Goal: Information Seeking & Learning: Check status

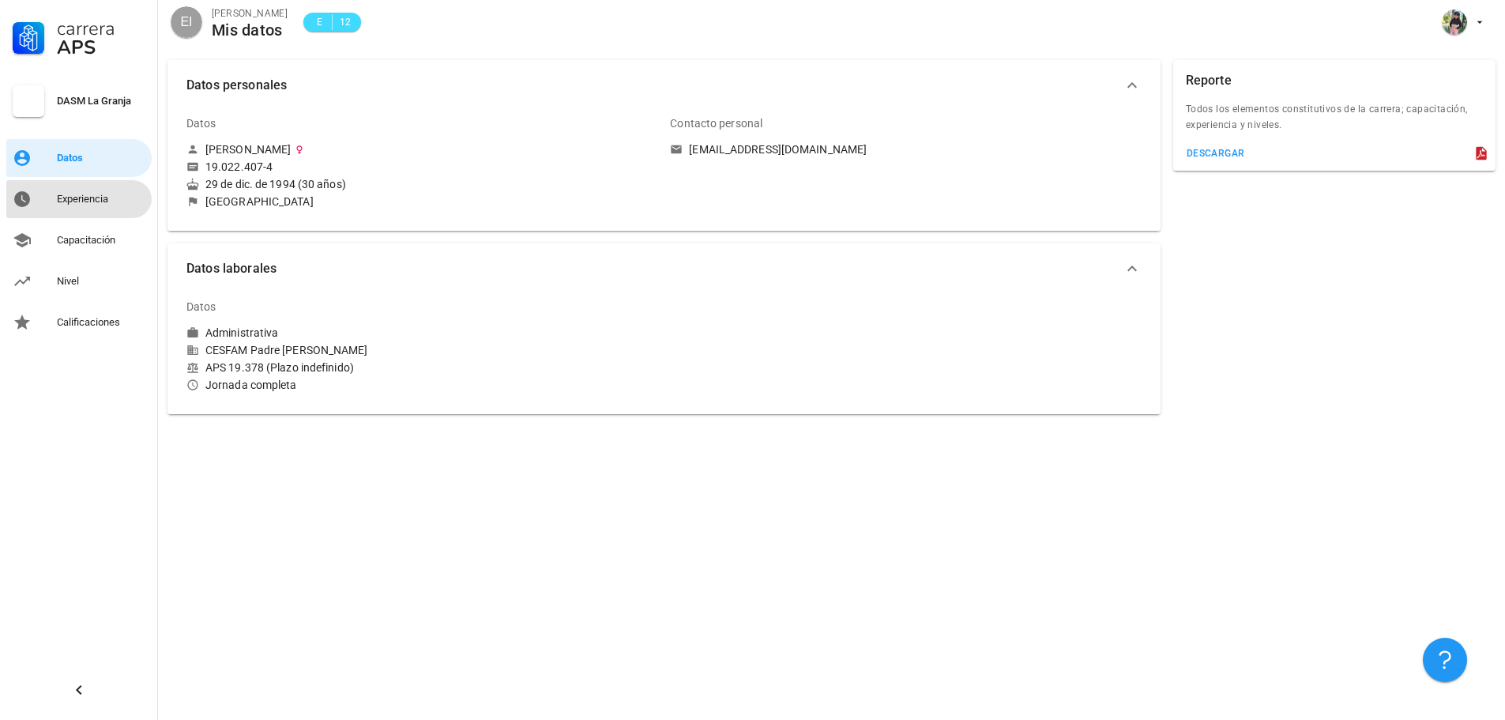
click at [67, 201] on div "Experiencia" at bounding box center [101, 199] width 89 height 13
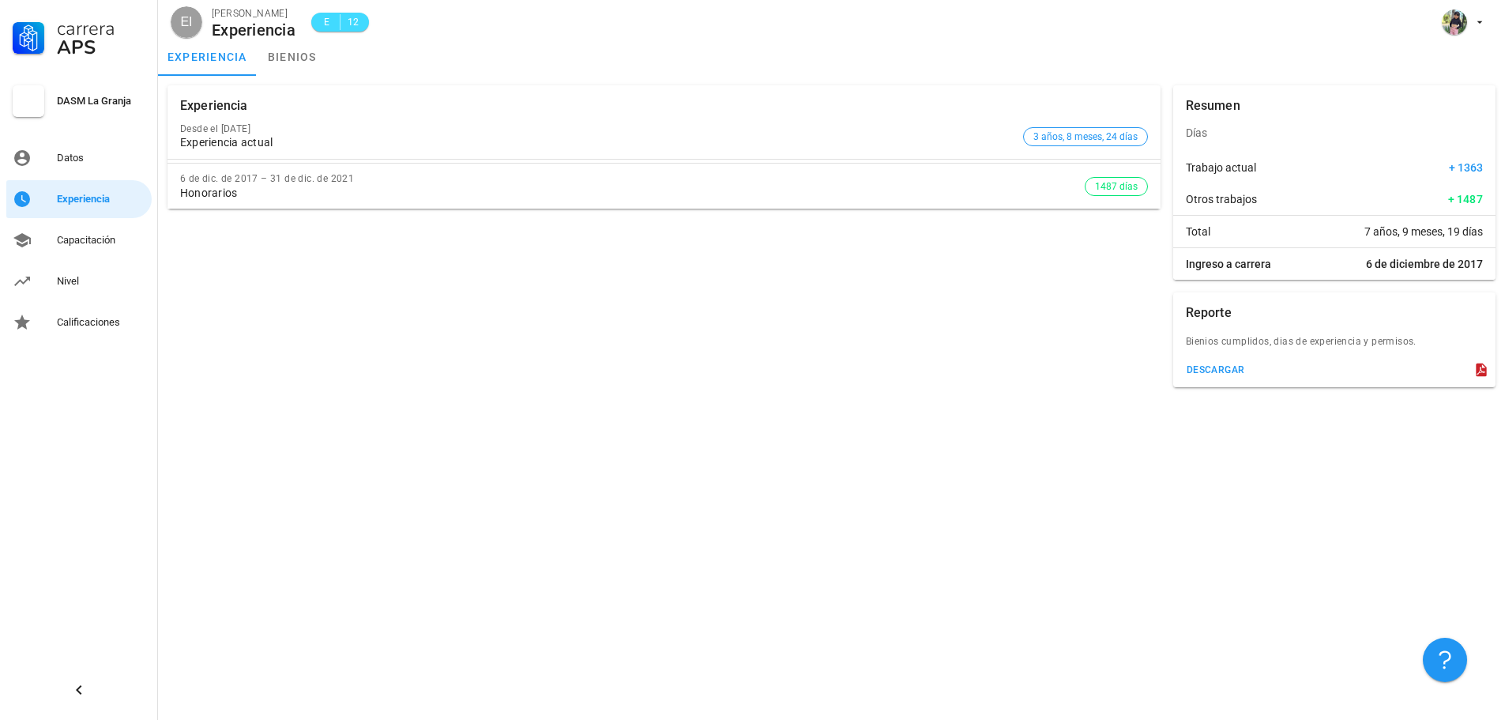
click at [285, 145] on div "Experiencia actual" at bounding box center [598, 142] width 837 height 13
click at [299, 54] on link "bienios" at bounding box center [292, 57] width 71 height 38
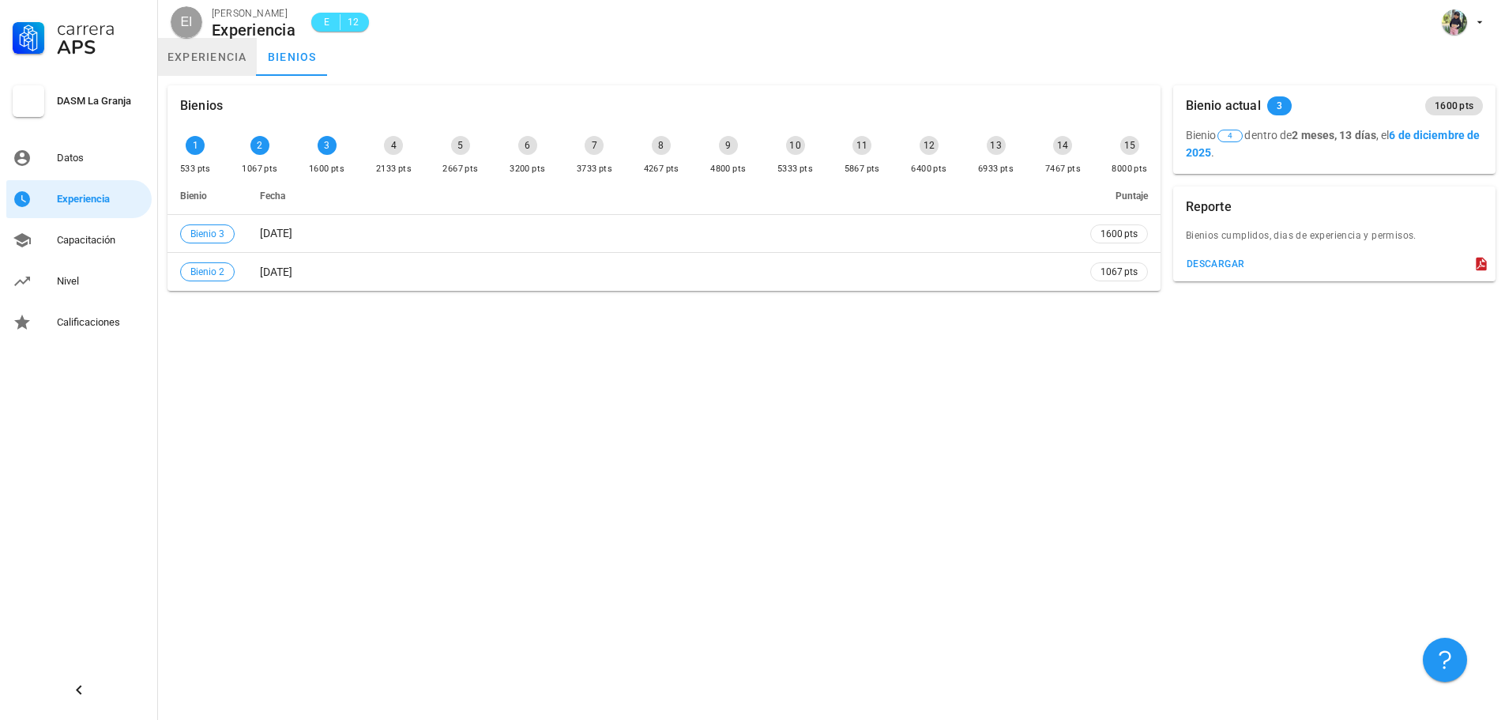
click at [245, 58] on link "experiencia" at bounding box center [207, 57] width 99 height 38
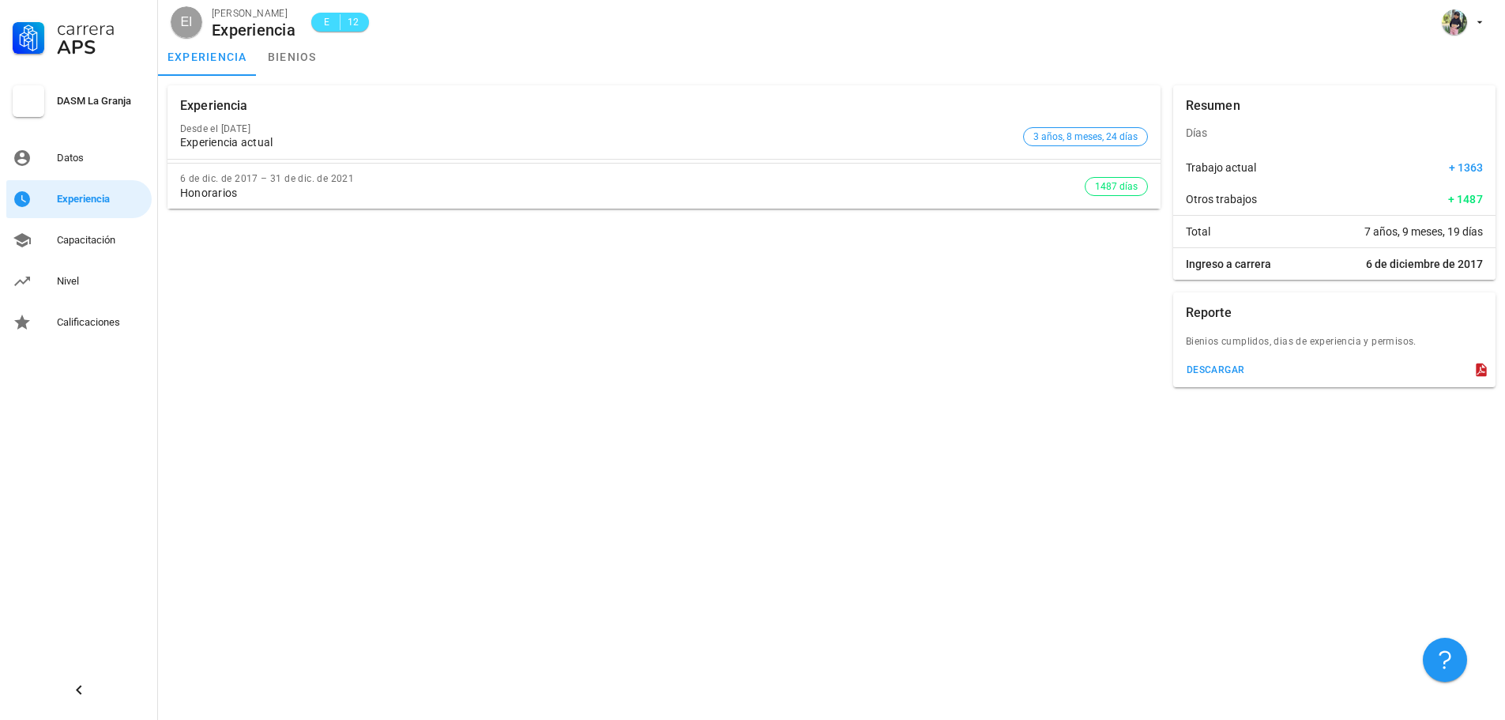
click at [272, 140] on div "Experiencia actual" at bounding box center [598, 142] width 837 height 13
click at [93, 237] on div "Capacitación" at bounding box center [101, 240] width 89 height 13
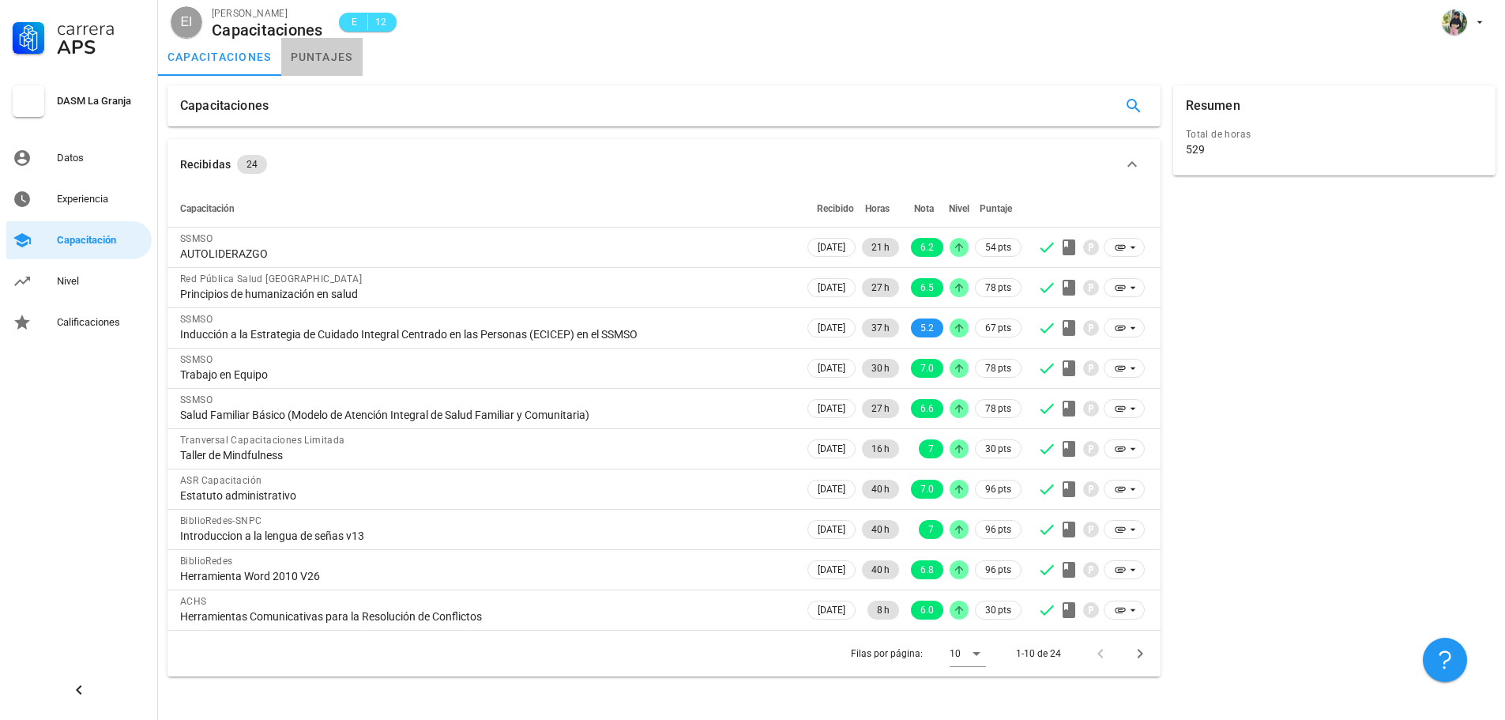
click at [334, 67] on link "puntajes" at bounding box center [321, 57] width 81 height 38
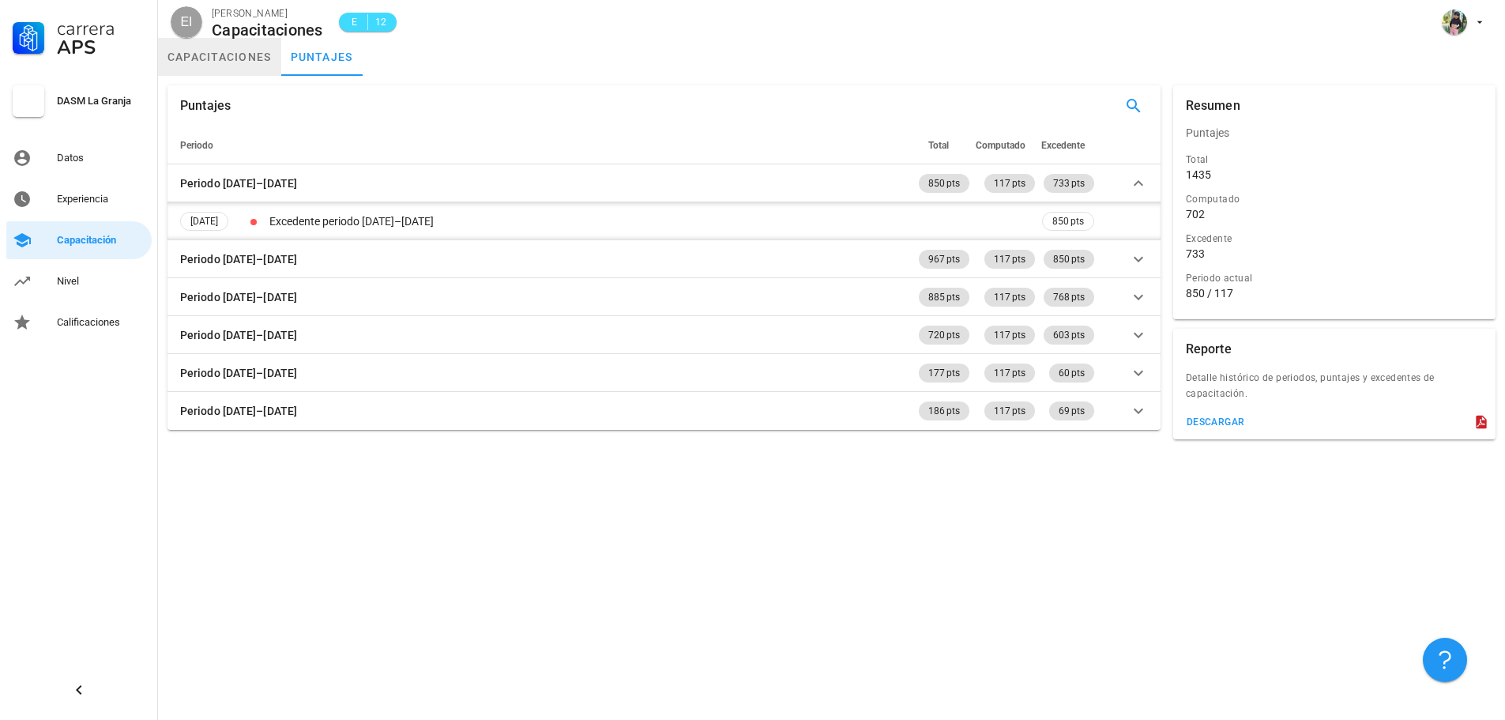
click at [226, 58] on link "capacitaciones" at bounding box center [219, 57] width 123 height 38
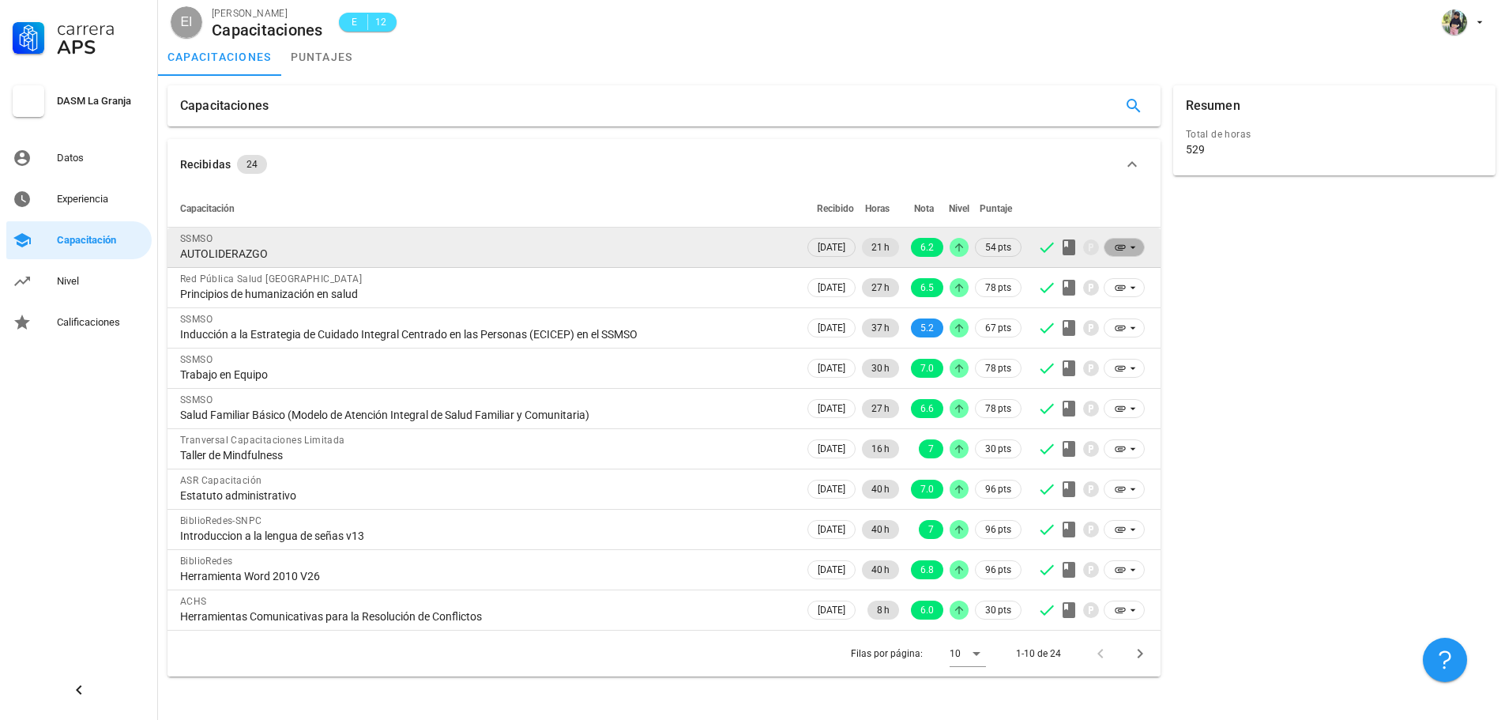
click at [1131, 245] on icon at bounding box center [1133, 247] width 13 height 13
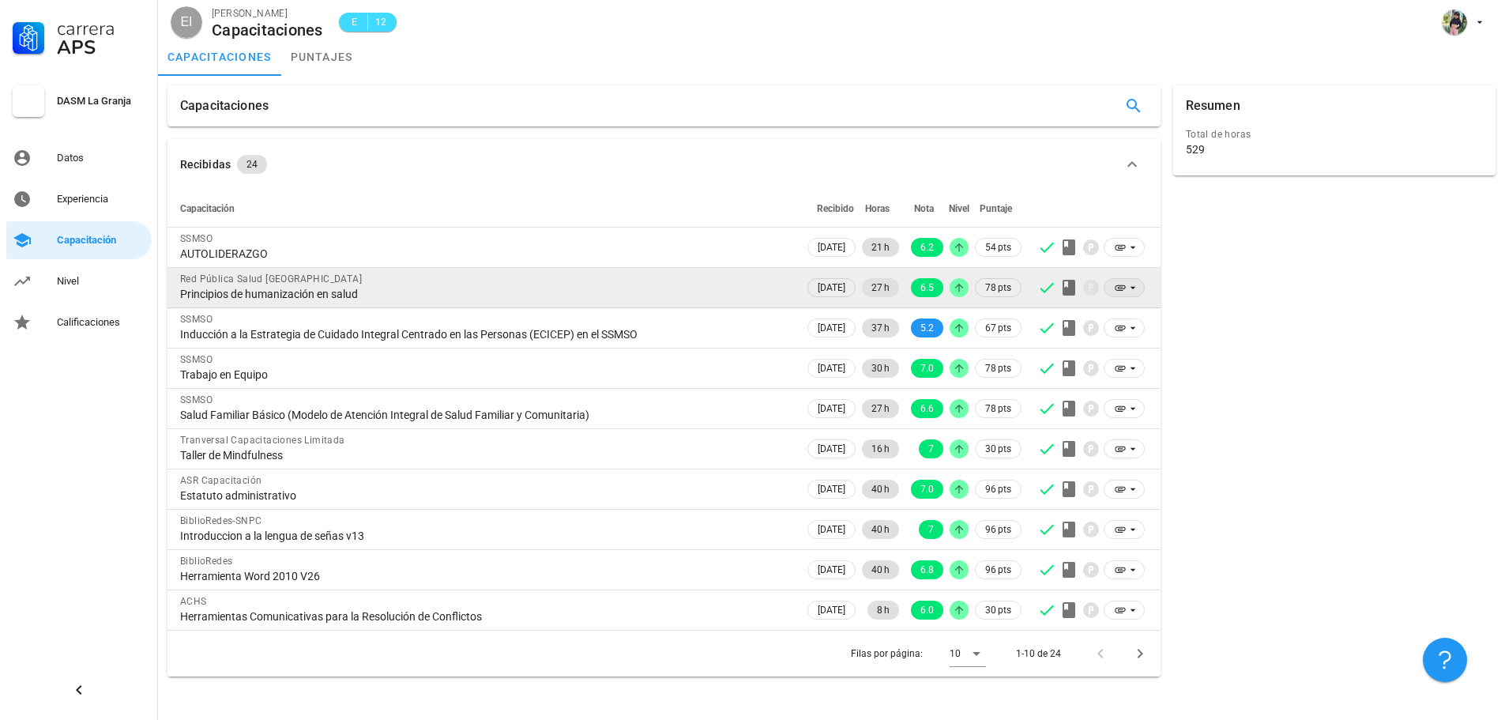
click at [1125, 292] on icon at bounding box center [1120, 287] width 13 height 13
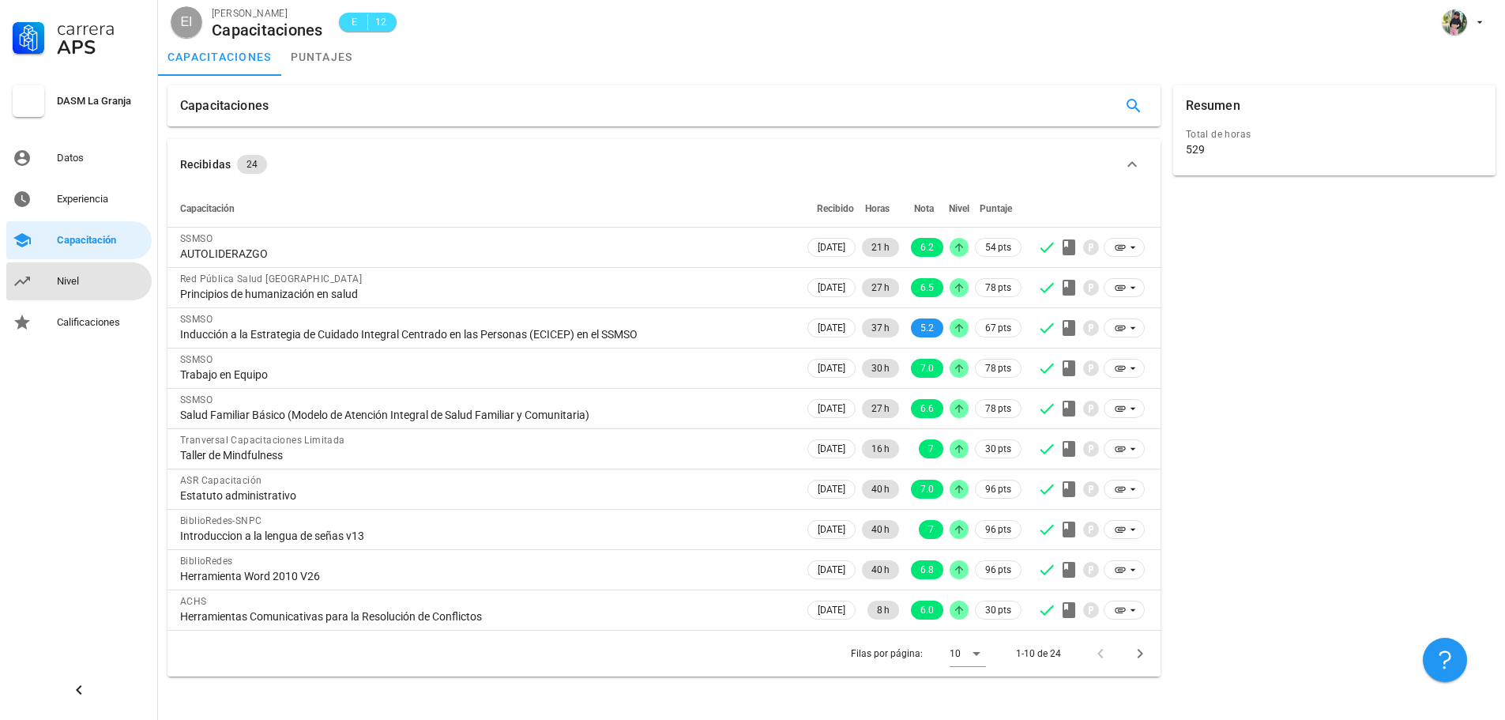
click at [68, 277] on div "Nivel" at bounding box center [101, 281] width 89 height 13
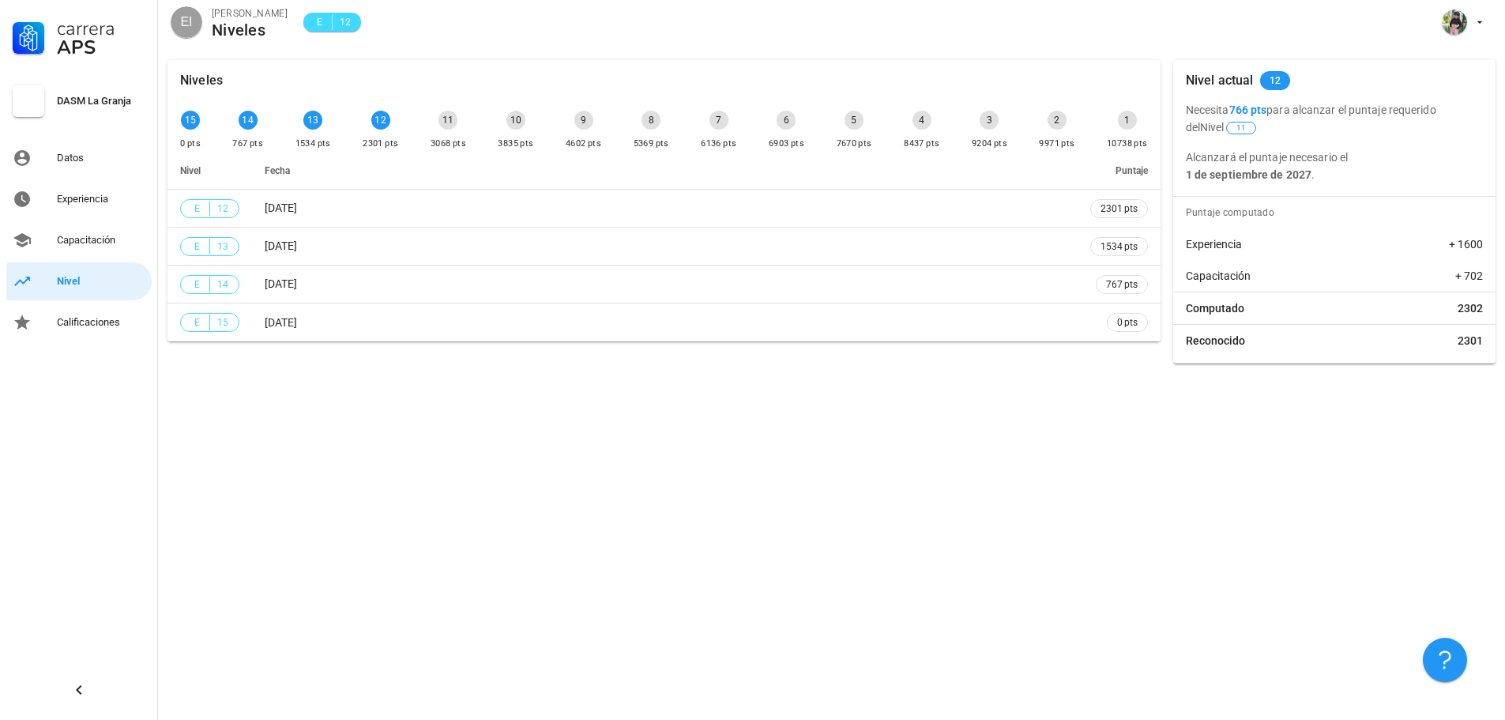
drag, startPoint x: 1234, startPoint y: 108, endPoint x: 1270, endPoint y: 112, distance: 35.8
click at [1268, 112] on b "766 pts" at bounding box center [1249, 110] width 38 height 13
click at [357, 155] on th "Fecha" at bounding box center [665, 171] width 826 height 38
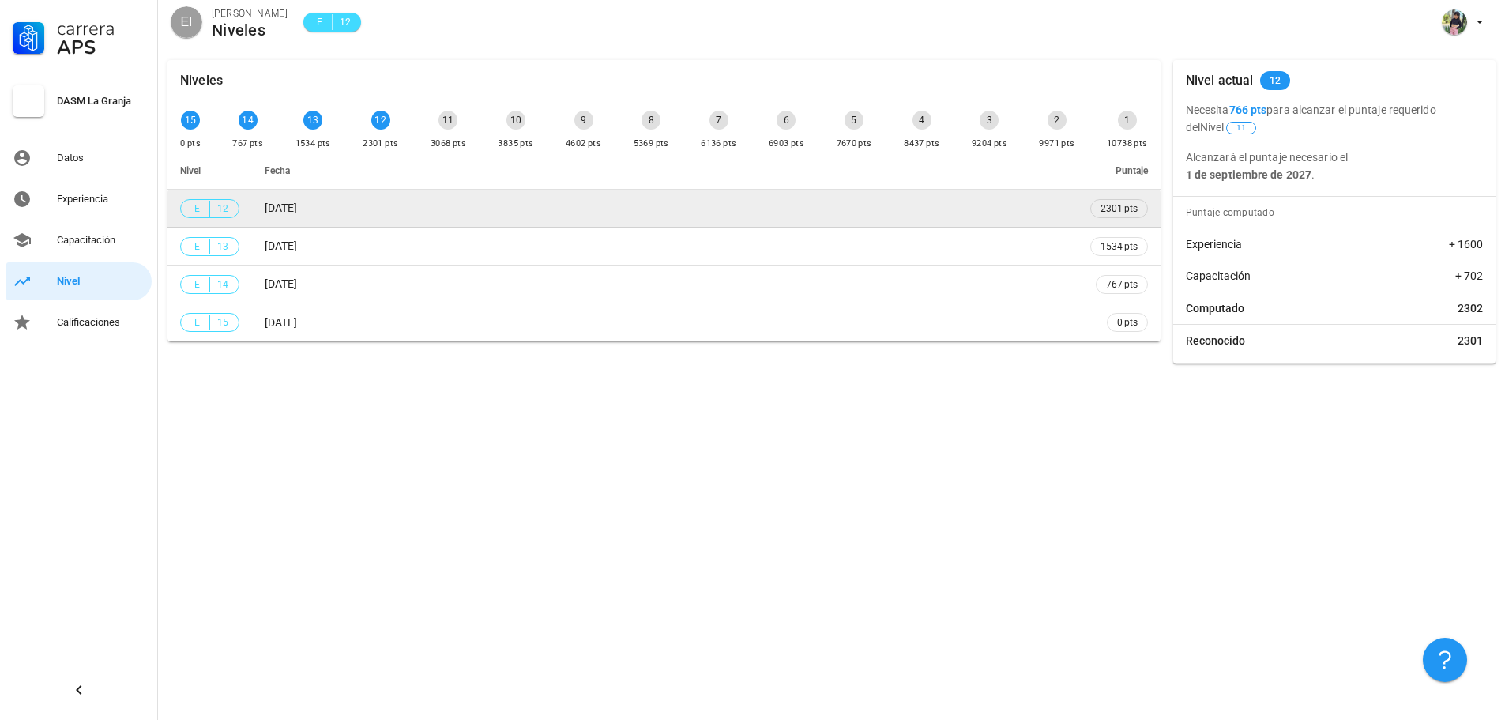
click at [405, 224] on td "[DATE]" at bounding box center [665, 209] width 826 height 38
click at [1105, 216] on span "2301 pts" at bounding box center [1119, 209] width 37 height 16
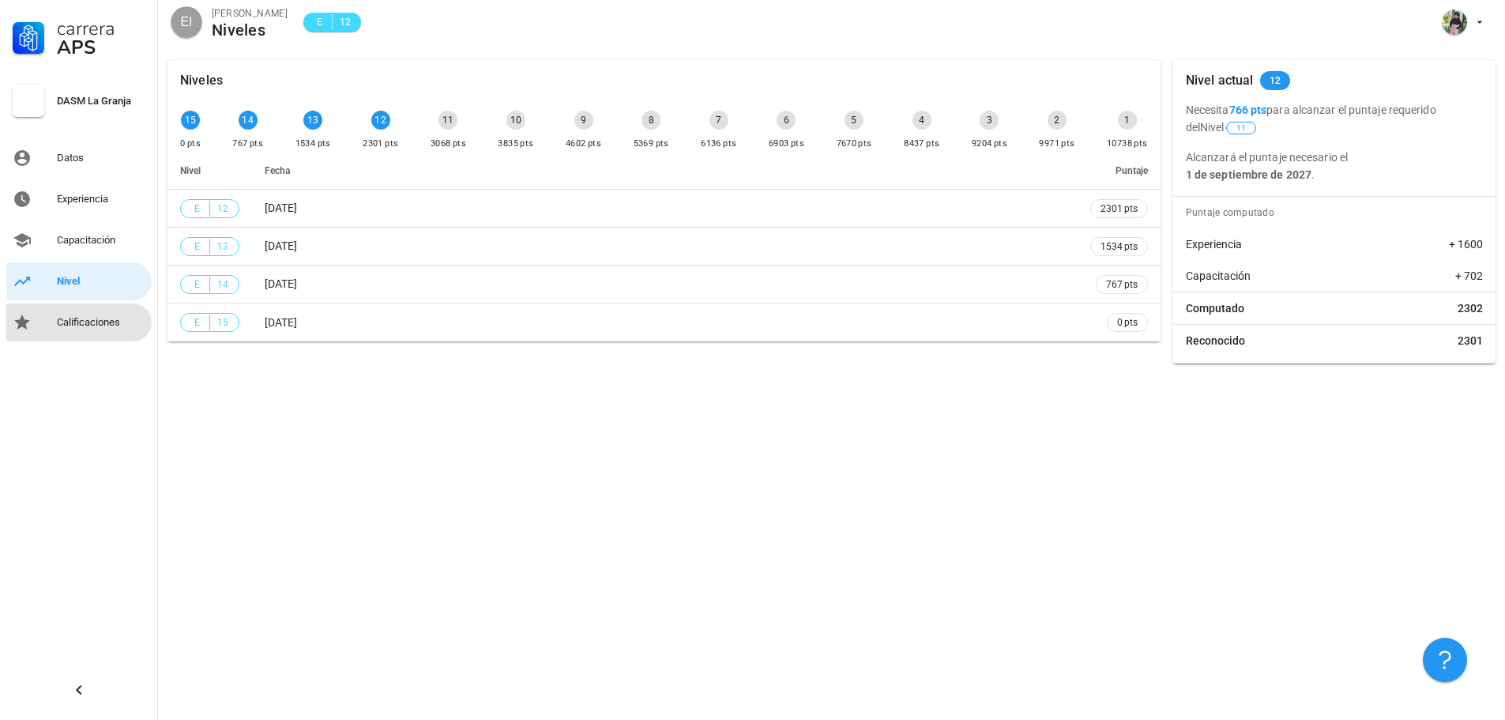
click at [82, 325] on div "Calificaciones" at bounding box center [101, 322] width 89 height 13
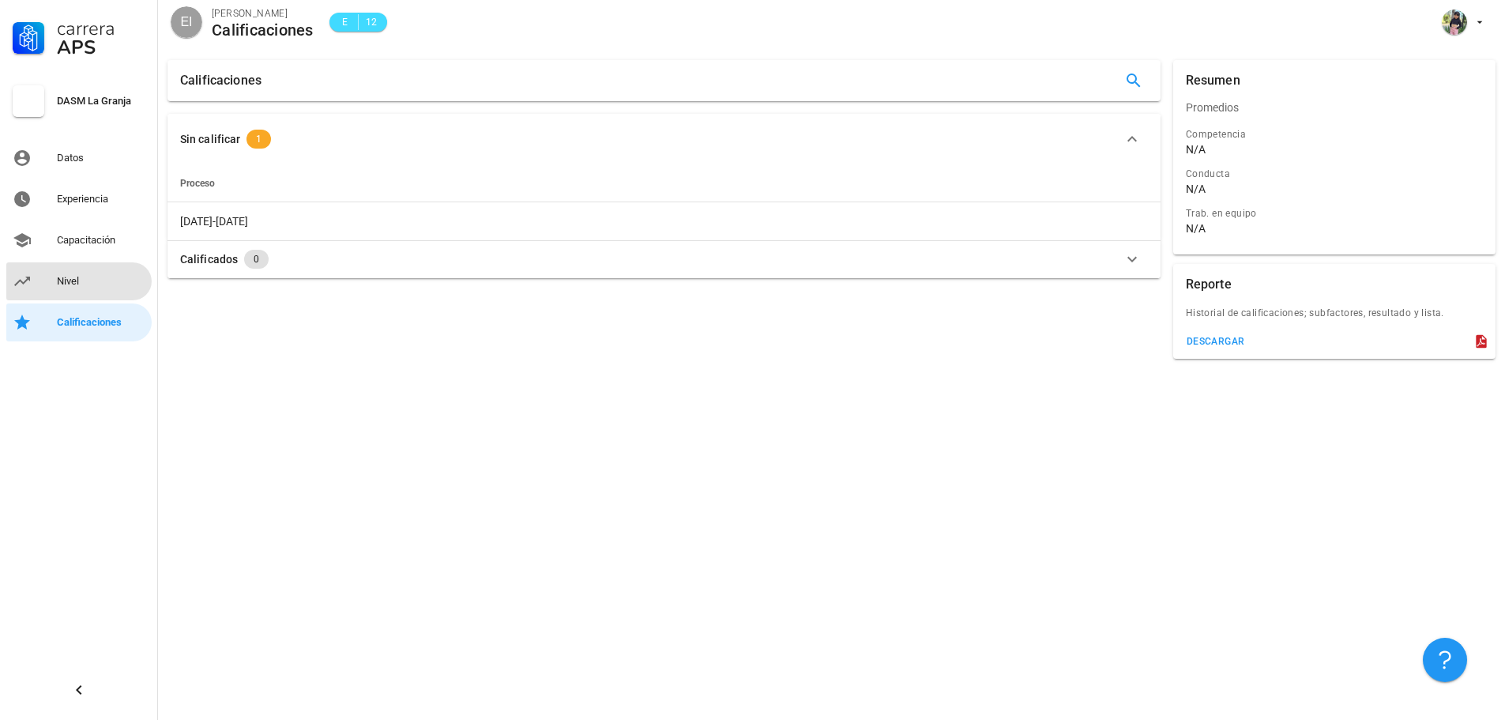
click at [79, 272] on div "Nivel" at bounding box center [101, 281] width 89 height 25
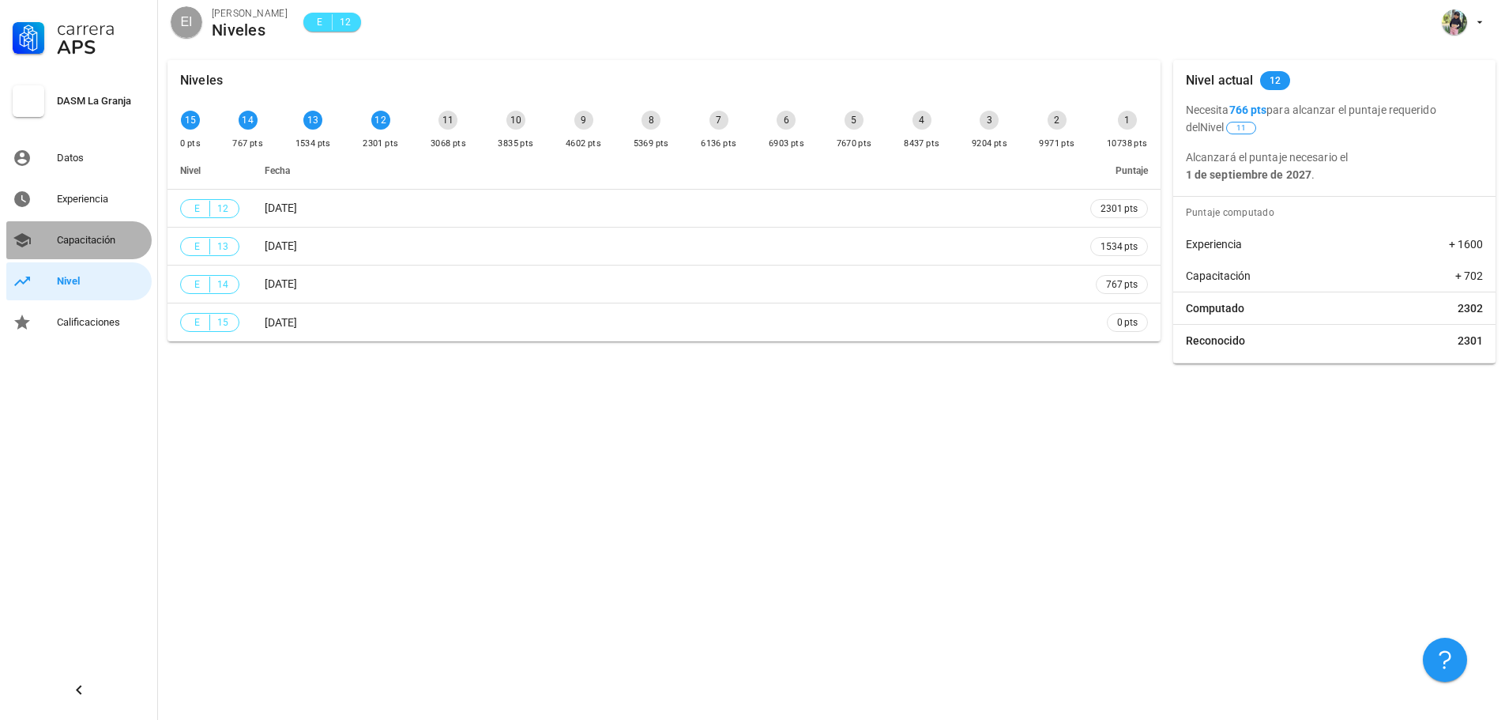
click at [80, 246] on div "Capacitación" at bounding box center [101, 240] width 89 height 13
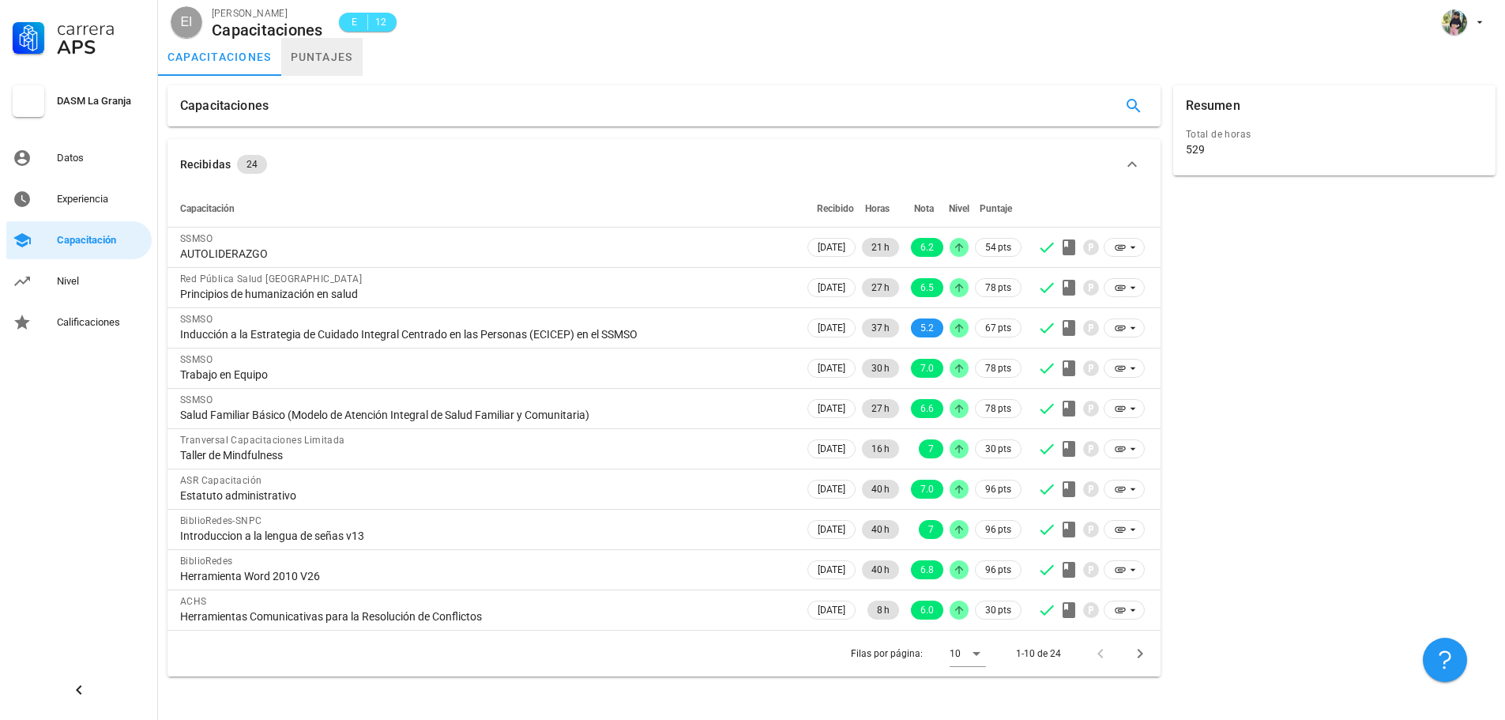
click at [344, 61] on link "puntajes" at bounding box center [321, 57] width 81 height 38
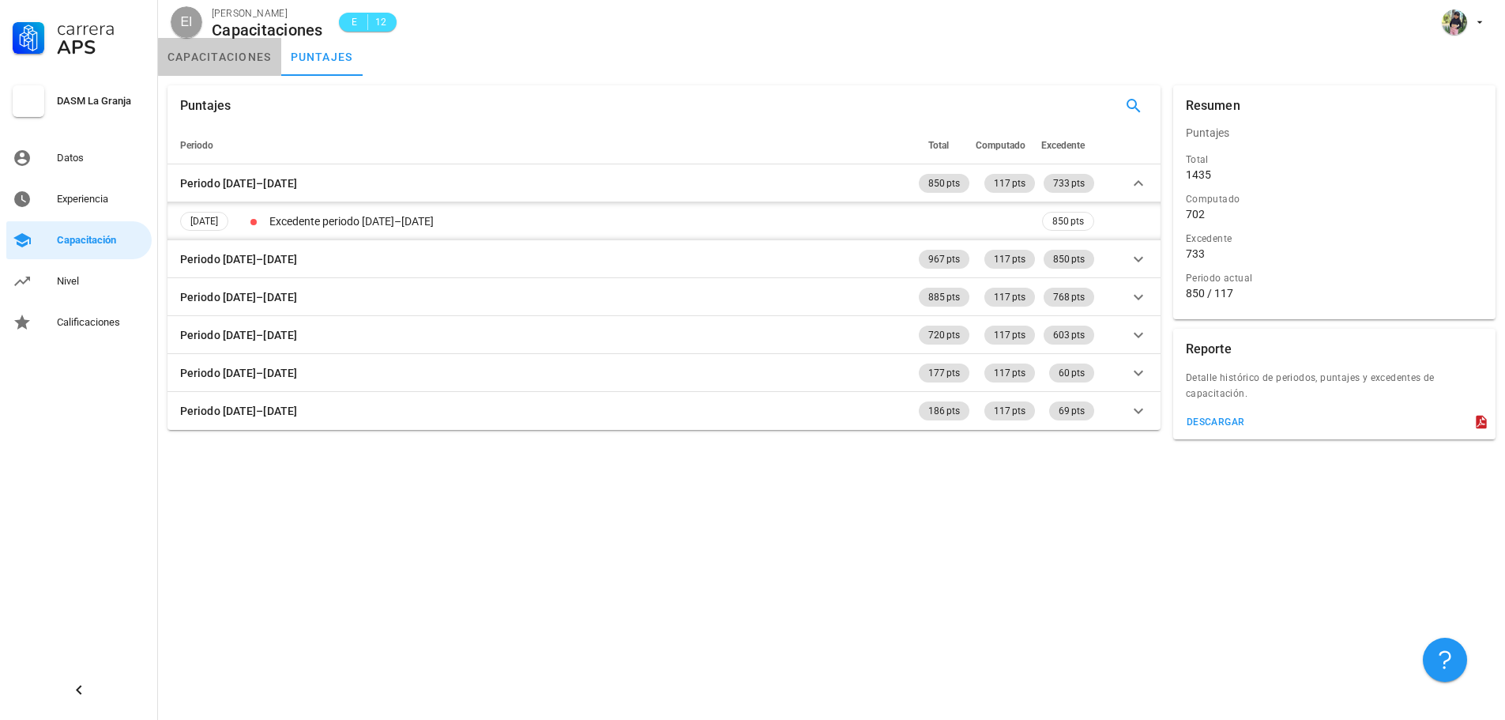
click at [224, 61] on link "capacitaciones" at bounding box center [219, 57] width 123 height 38
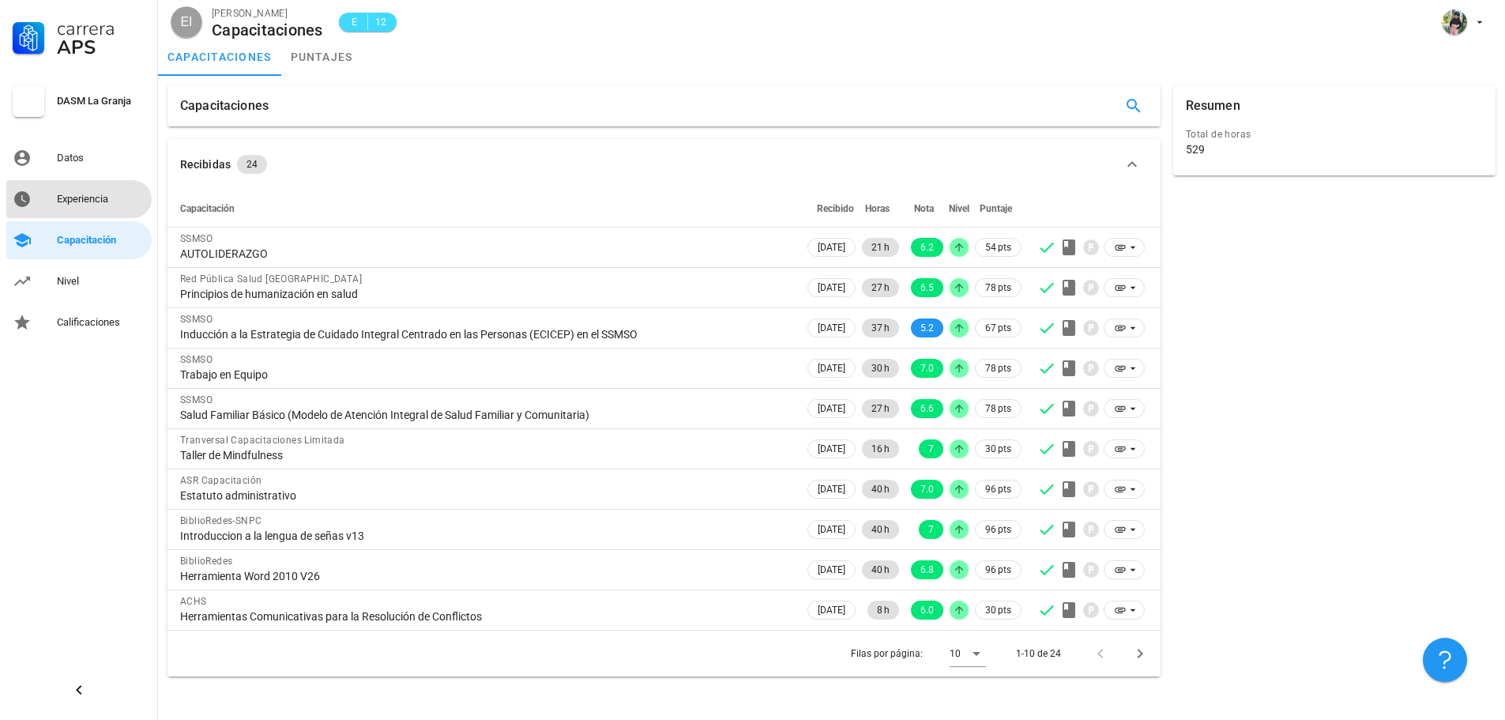
click at [107, 187] on div "Experiencia" at bounding box center [101, 199] width 89 height 25
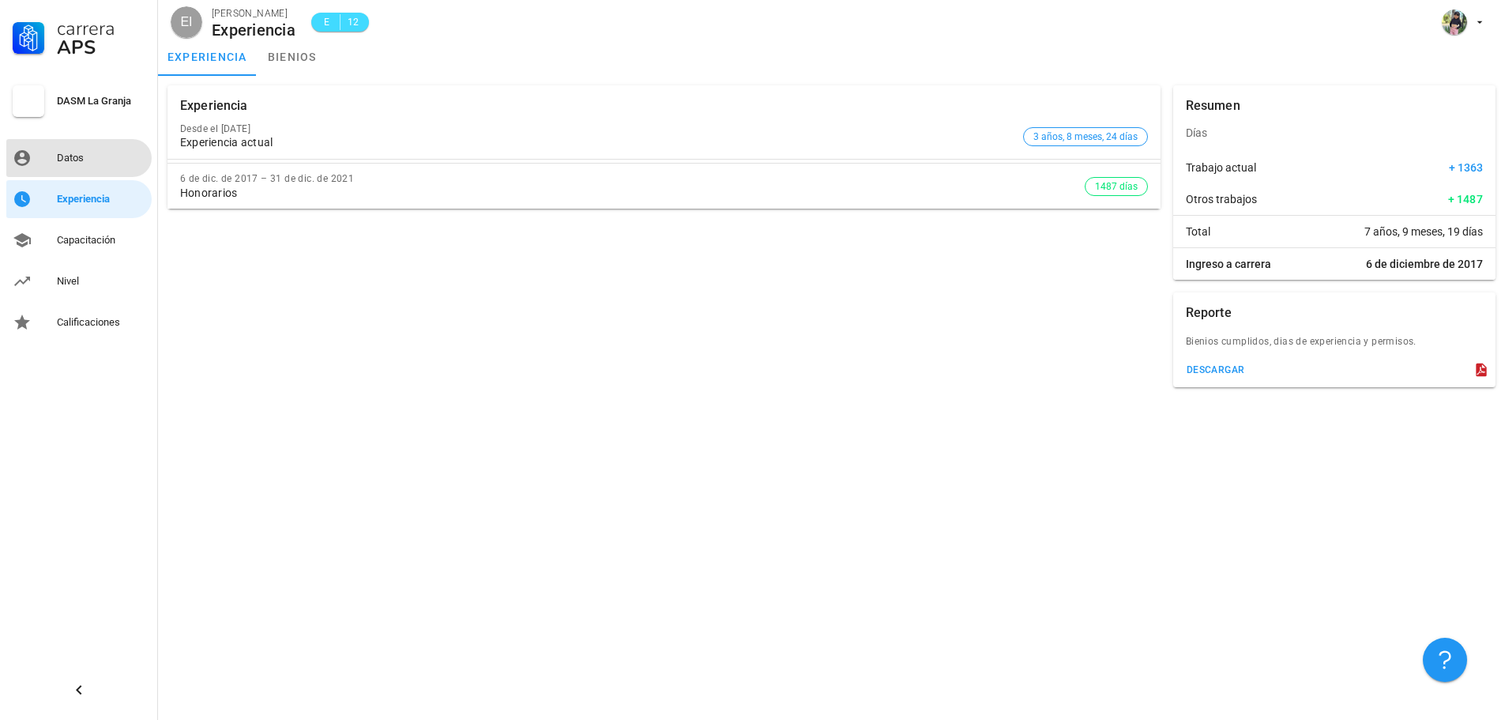
click at [118, 162] on div "Datos" at bounding box center [101, 158] width 89 height 13
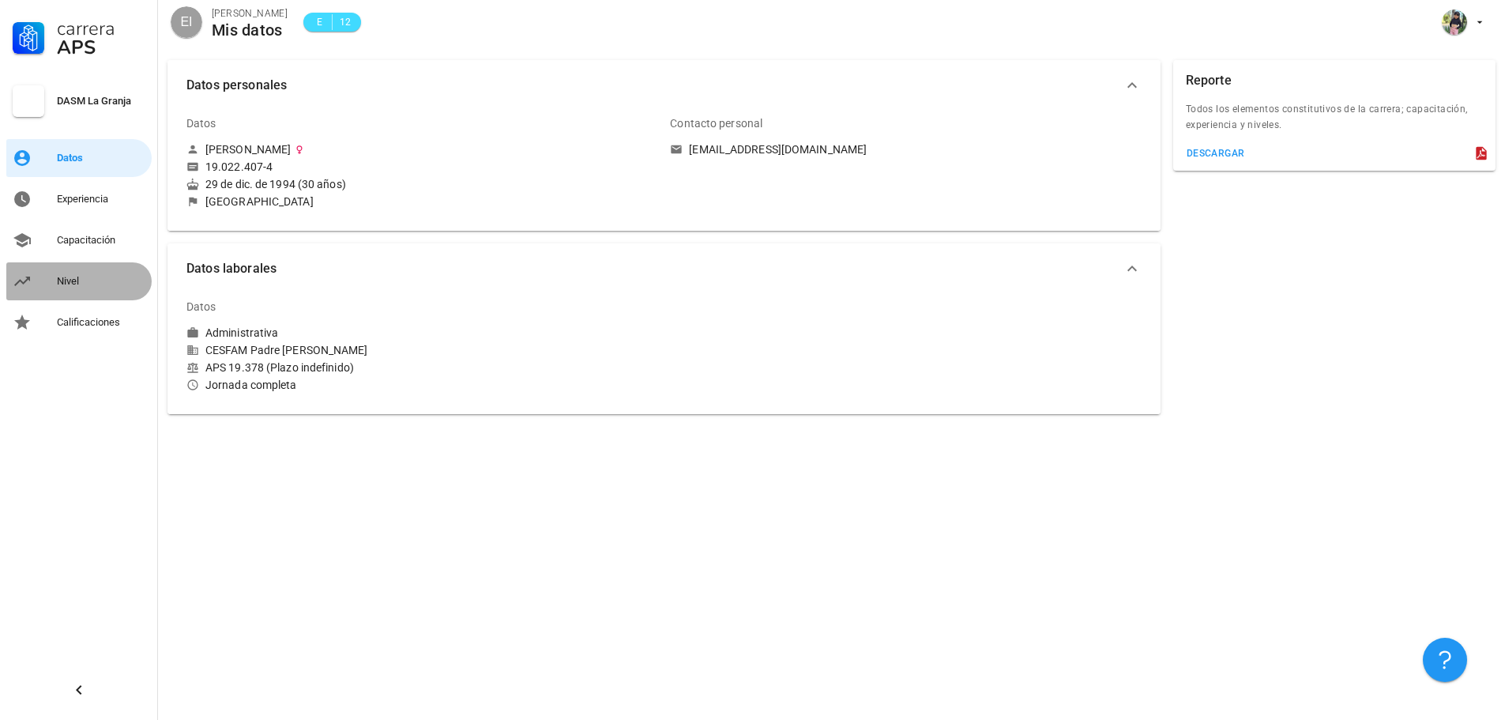
click at [100, 274] on div "Nivel" at bounding box center [101, 281] width 89 height 25
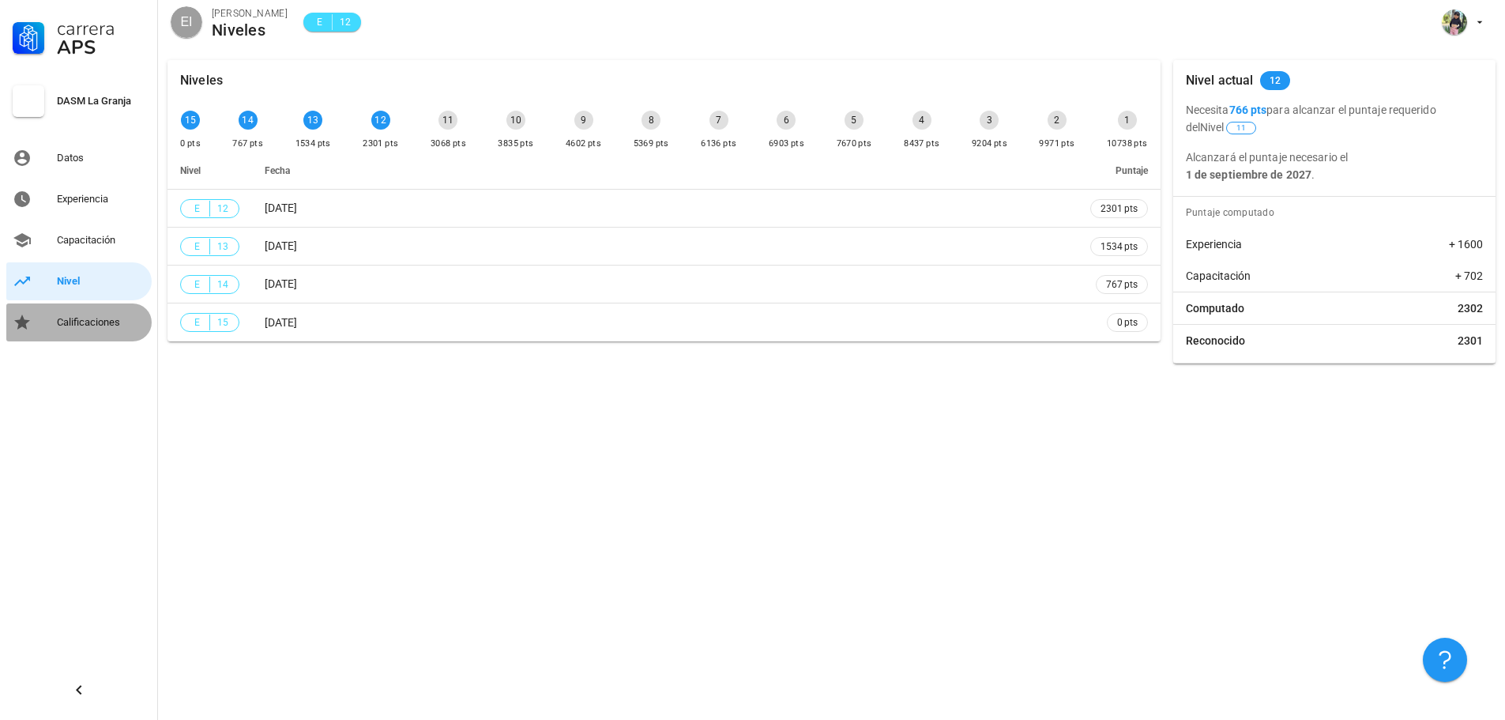
click at [83, 318] on div "Calificaciones" at bounding box center [101, 322] width 89 height 13
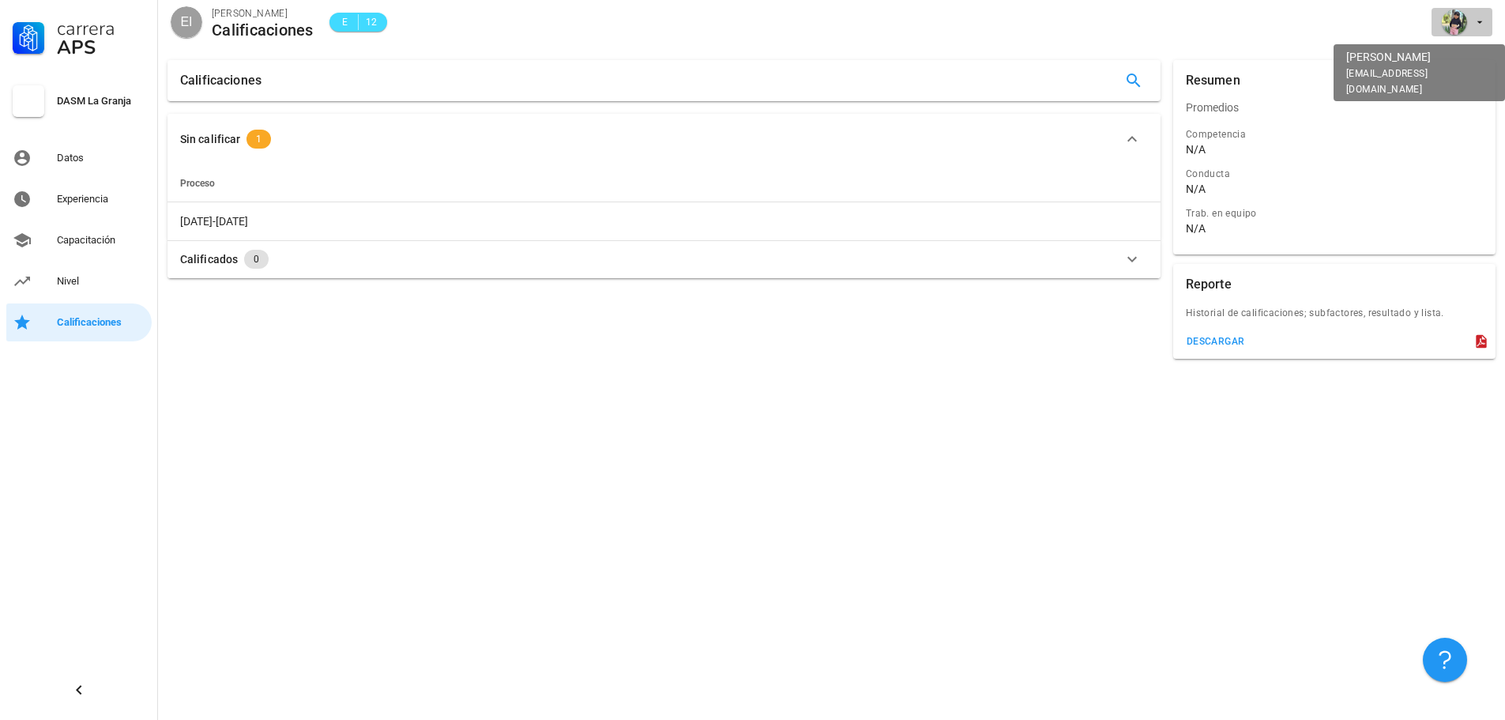
click at [1485, 29] on span "button" at bounding box center [1462, 21] width 48 height 25
click at [1461, 67] on div "Salir" at bounding box center [1471, 62] width 25 height 32
